Goal: Task Accomplishment & Management: Use online tool/utility

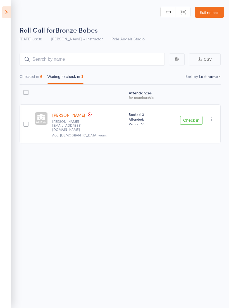
click at [10, 13] on icon at bounding box center [6, 12] width 9 height 12
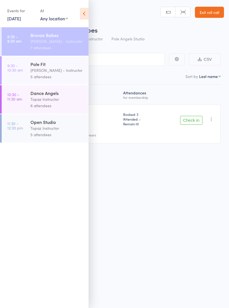
click at [35, 69] on div "[PERSON_NAME] - Instructor" at bounding box center [56, 70] width 53 height 6
click at [61, 72] on div "[PERSON_NAME] - Instructor" at bounding box center [56, 70] width 53 height 6
click at [22, 72] on time "9:30 - 10:30 am" at bounding box center [15, 67] width 16 height 9
click at [148, 197] on div "Roll Call for Bronze Babes [DATE] 08:30 [PERSON_NAME] - Instructor Pole Angels …" at bounding box center [114, 154] width 229 height 308
click at [84, 8] on icon at bounding box center [84, 14] width 9 height 12
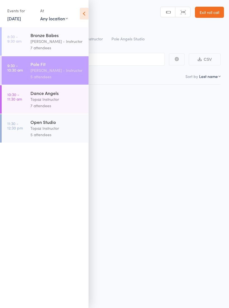
click at [49, 74] on div "[PERSON_NAME] - Instructor" at bounding box center [56, 70] width 53 height 6
click at [154, 130] on div "Roll Call for Pole Fit [DATE] 09:30 [PERSON_NAME] - Instructor Pole Angels Stud…" at bounding box center [114, 154] width 229 height 308
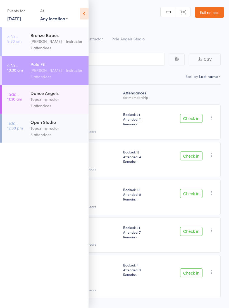
click at [84, 13] on icon at bounding box center [84, 14] width 9 height 12
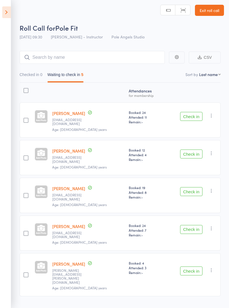
scroll to position [4, 0]
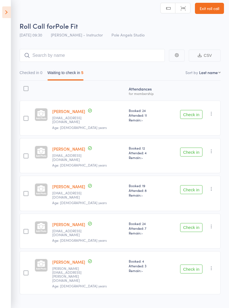
click at [191, 148] on button "Check in" at bounding box center [191, 152] width 22 height 9
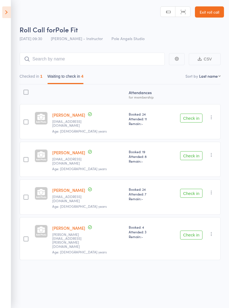
click at [193, 151] on button "Check in" at bounding box center [191, 155] width 22 height 9
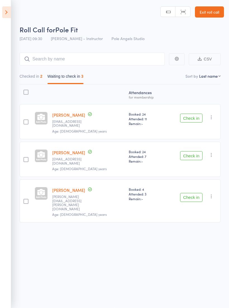
click at [189, 151] on button "Check in" at bounding box center [191, 155] width 22 height 9
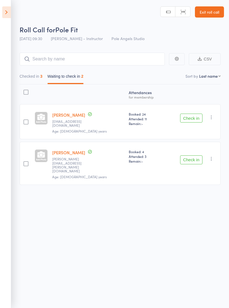
click at [2, 17] on aside "Events for [DATE] [DATE] [DATE] Sun Mon Tue Wed Thu Fri Sat 31 27 28 29 30 31 0…" at bounding box center [5, 154] width 11 height 308
click at [7, 12] on icon at bounding box center [6, 12] width 9 height 12
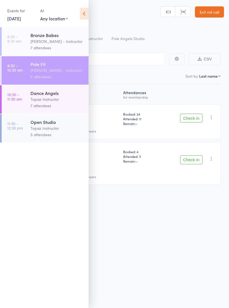
click at [20, 43] on time "8:30 - 9:30 am" at bounding box center [14, 38] width 14 height 9
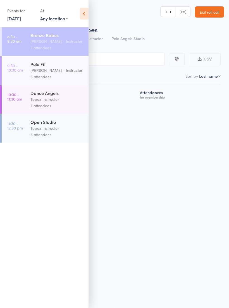
click at [38, 41] on div "[PERSON_NAME] - Instructor" at bounding box center [56, 41] width 53 height 6
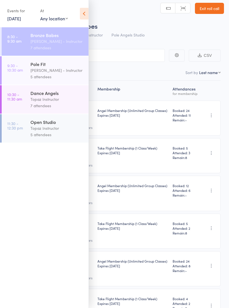
click at [84, 14] on icon at bounding box center [84, 14] width 9 height 12
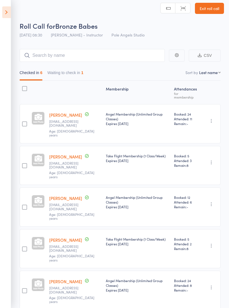
click at [64, 75] on button "Waiting to check in 1" at bounding box center [65, 74] width 36 height 13
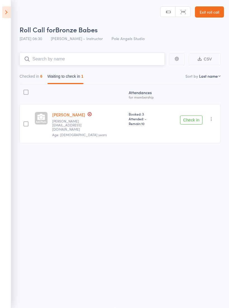
click at [41, 60] on input "search" at bounding box center [92, 59] width 145 height 13
click at [33, 74] on button "Checked in 6" at bounding box center [31, 77] width 23 height 13
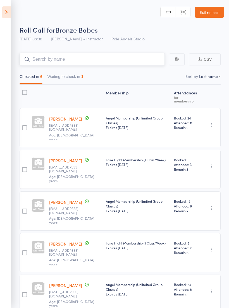
click at [57, 76] on button "Waiting to check in 1" at bounding box center [65, 78] width 36 height 13
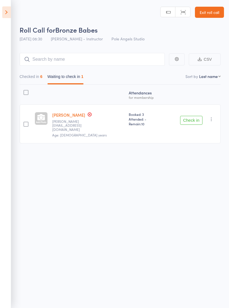
click at [188, 117] on button "Check in" at bounding box center [191, 120] width 22 height 9
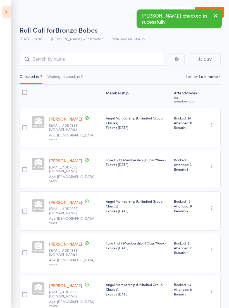
click at [3, 13] on icon at bounding box center [6, 12] width 9 height 12
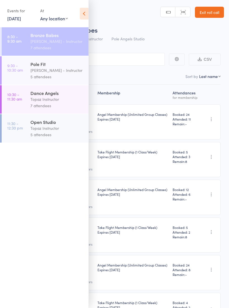
click at [18, 73] on link "9:30 - 10:30 am Pole Fit [PERSON_NAME] - Instructor 5 attendees" at bounding box center [45, 70] width 87 height 28
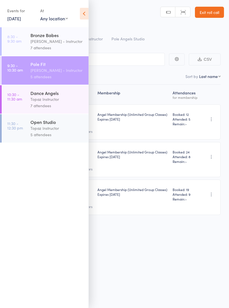
click at [83, 15] on icon at bounding box center [84, 14] width 9 height 12
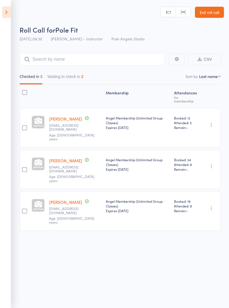
click at [8, 16] on icon at bounding box center [6, 12] width 9 height 12
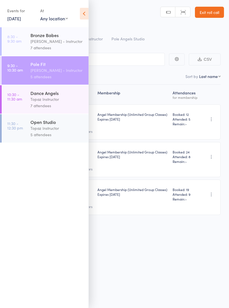
click at [47, 101] on div "Topaz Instructor" at bounding box center [56, 99] width 53 height 6
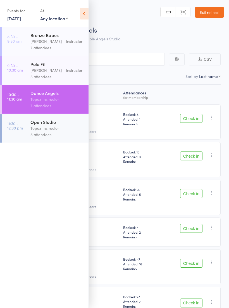
click at [165, 77] on nav "Checked in 0 Waiting to check in 7" at bounding box center [114, 78] width 217 height 13
click at [82, 11] on icon at bounding box center [84, 14] width 9 height 12
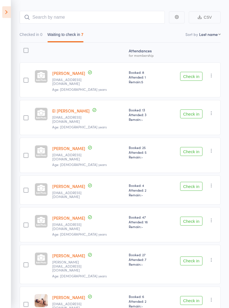
scroll to position [44, 0]
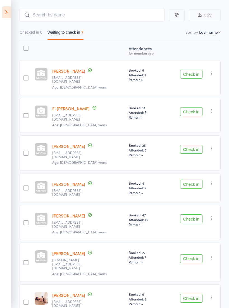
click at [190, 294] on button "Check in" at bounding box center [191, 298] width 22 height 9
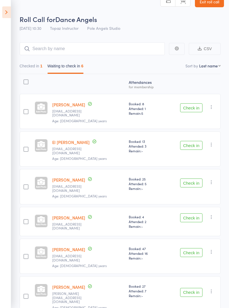
click at [190, 103] on button "Check in" at bounding box center [191, 107] width 22 height 9
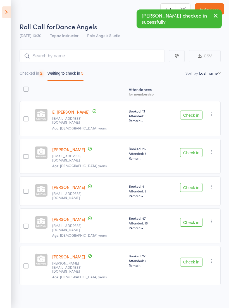
scroll to position [4, 0]
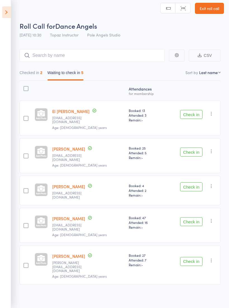
click at [190, 148] on button "Check in" at bounding box center [191, 152] width 22 height 9
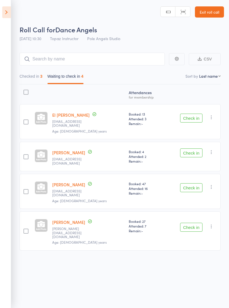
click at [199, 183] on button "Check in" at bounding box center [191, 187] width 22 height 9
